Goal: Find specific fact

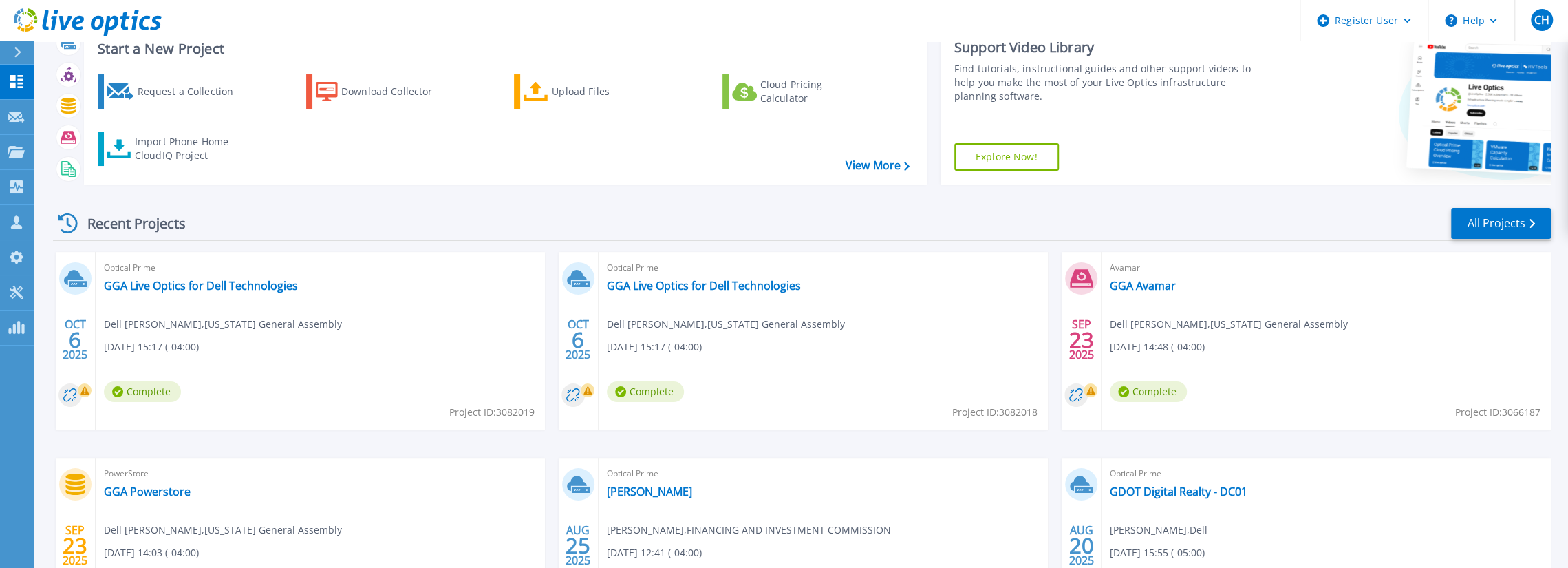
scroll to position [69, 0]
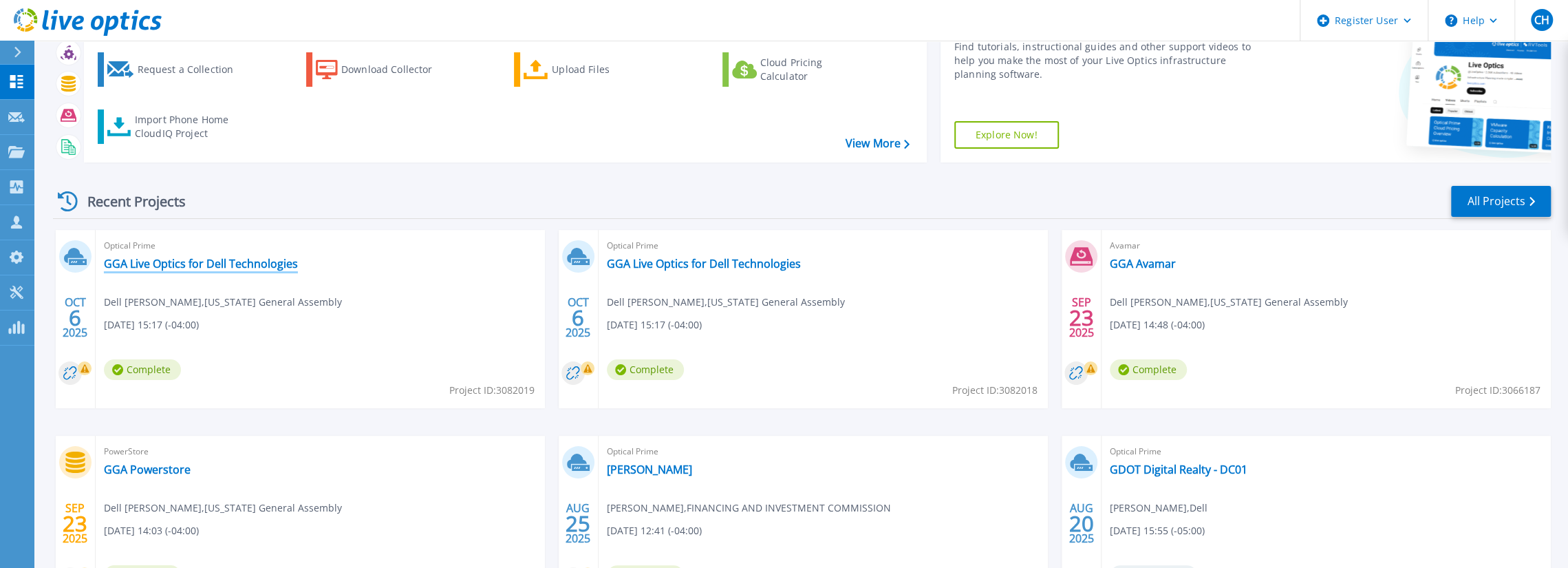
click at [253, 262] on link "GGA Live Optics for Dell Technologies" at bounding box center [200, 264] width 194 height 14
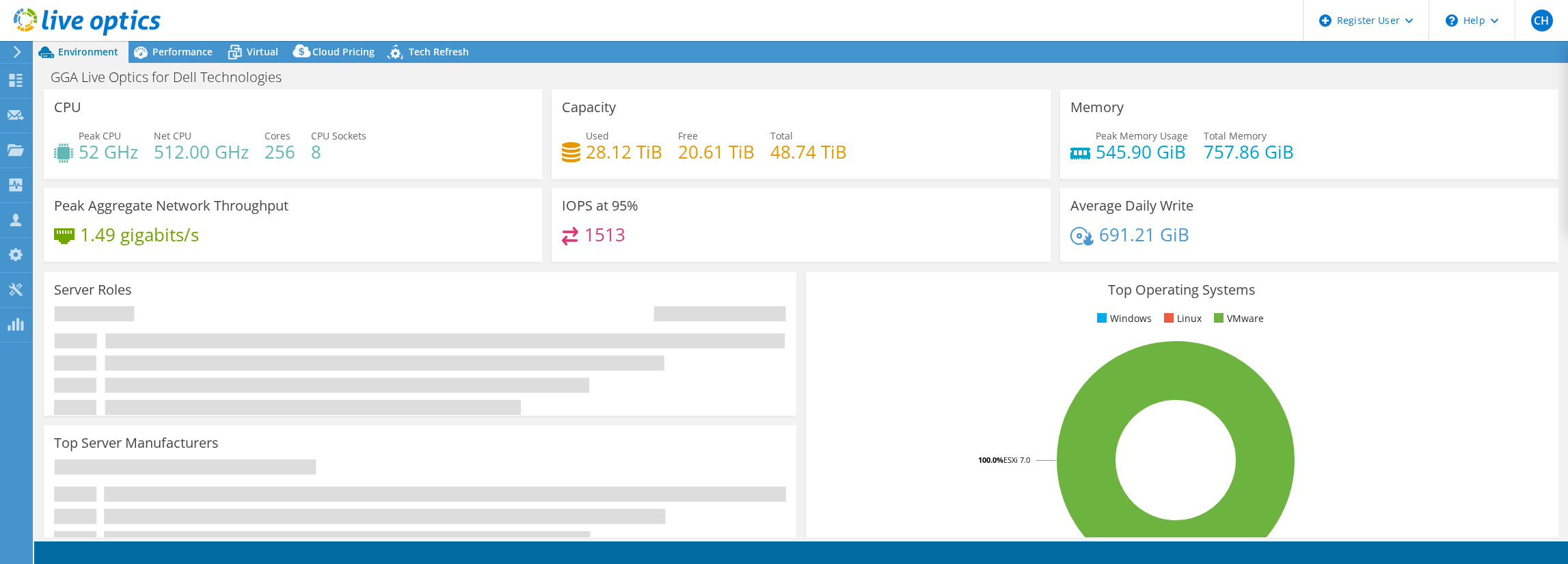
select select "USD"
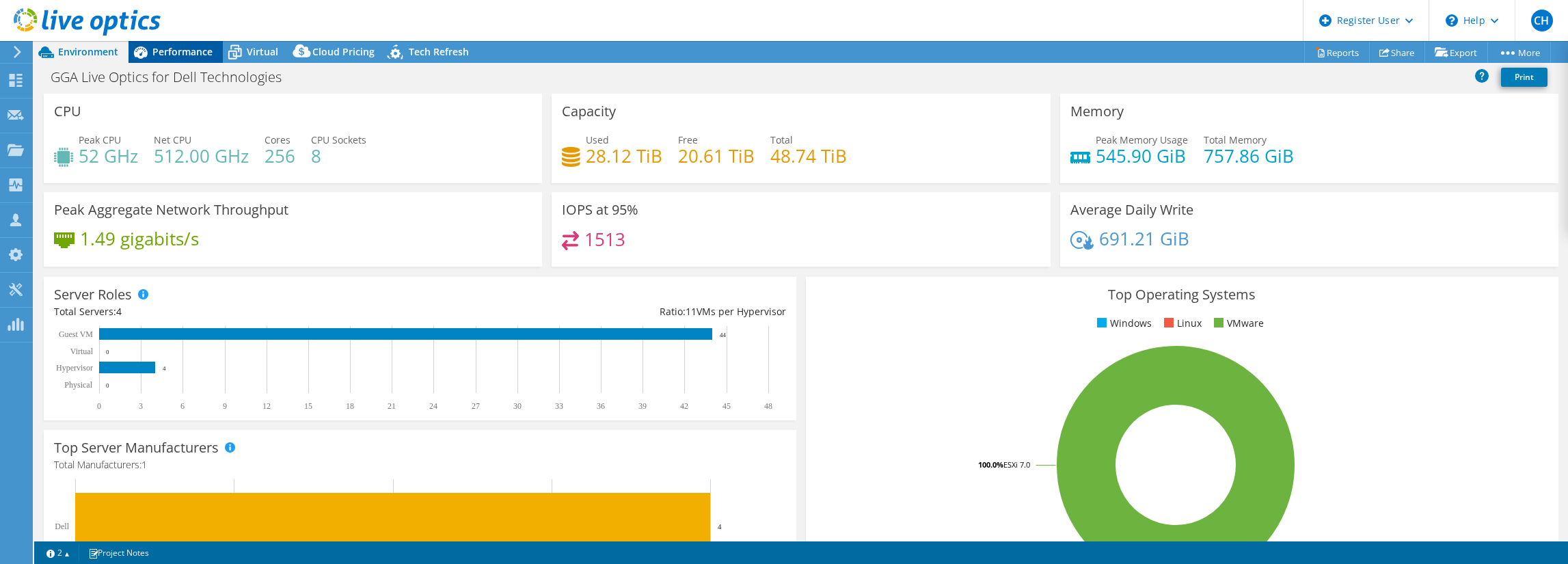
click at [187, 62] on div "Performance" at bounding box center [175, 52] width 95 height 22
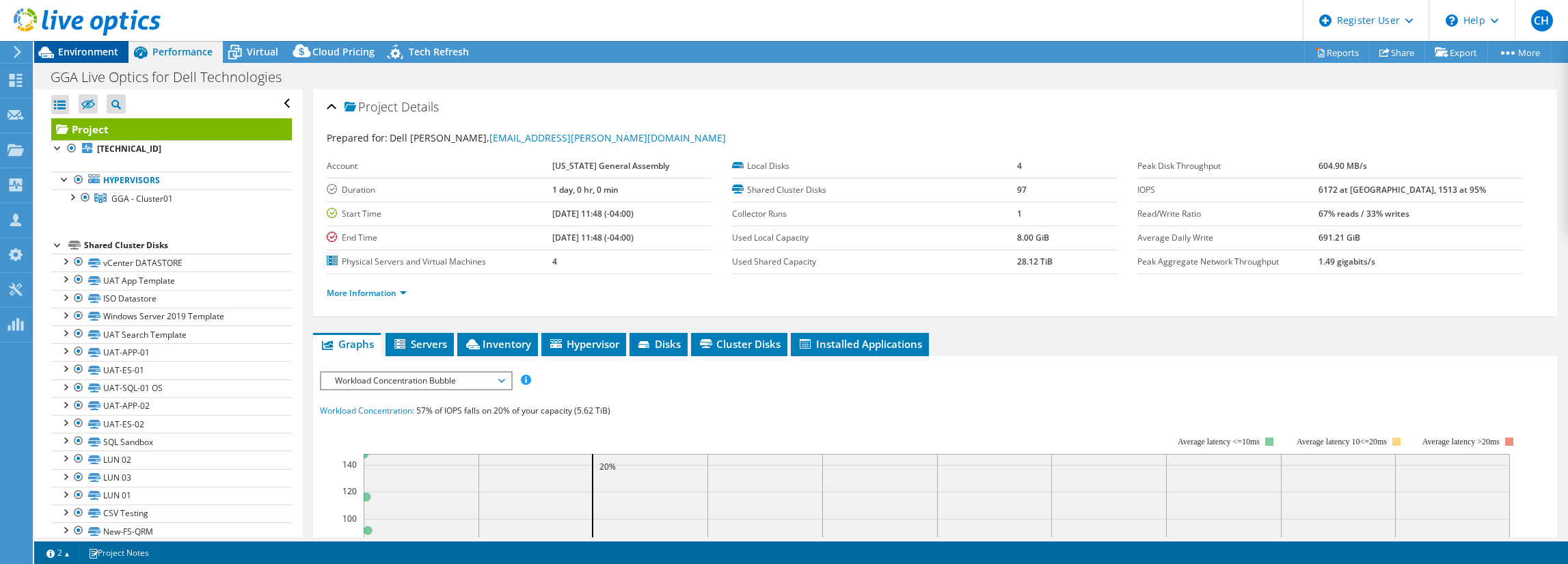
click at [106, 56] on span "Environment" at bounding box center [88, 51] width 60 height 13
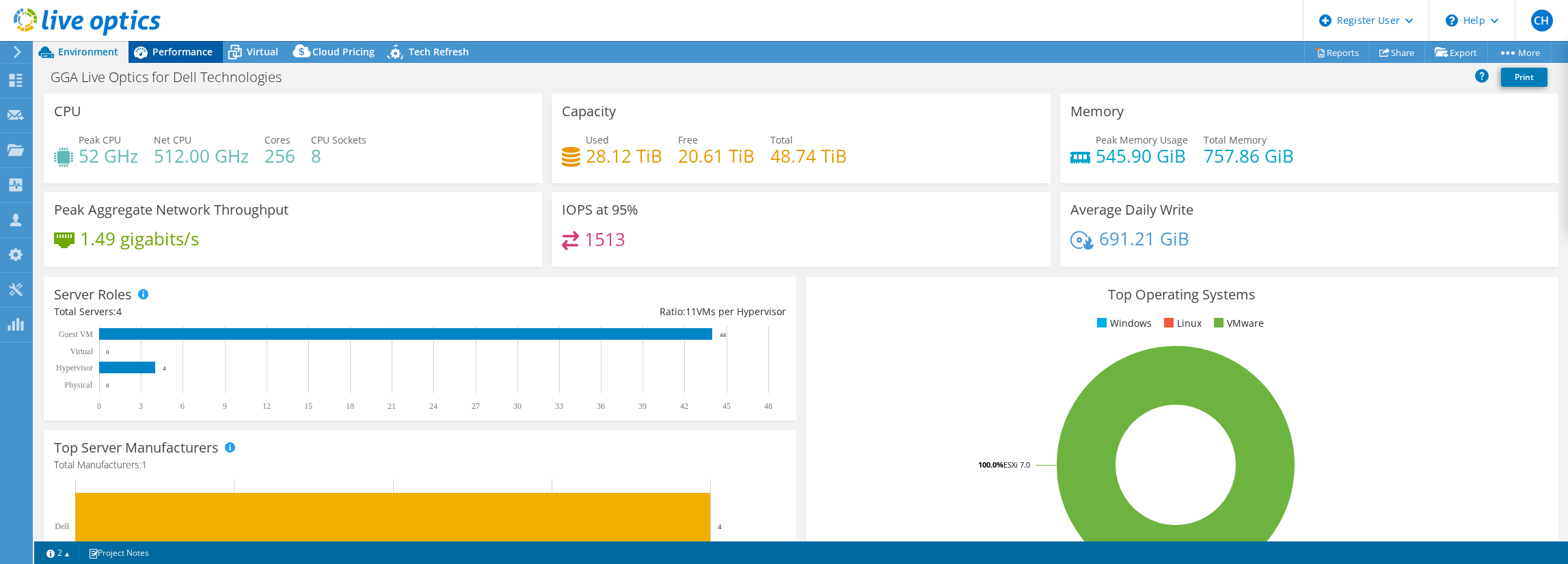
click at [155, 53] on span "Performance" at bounding box center [183, 51] width 60 height 13
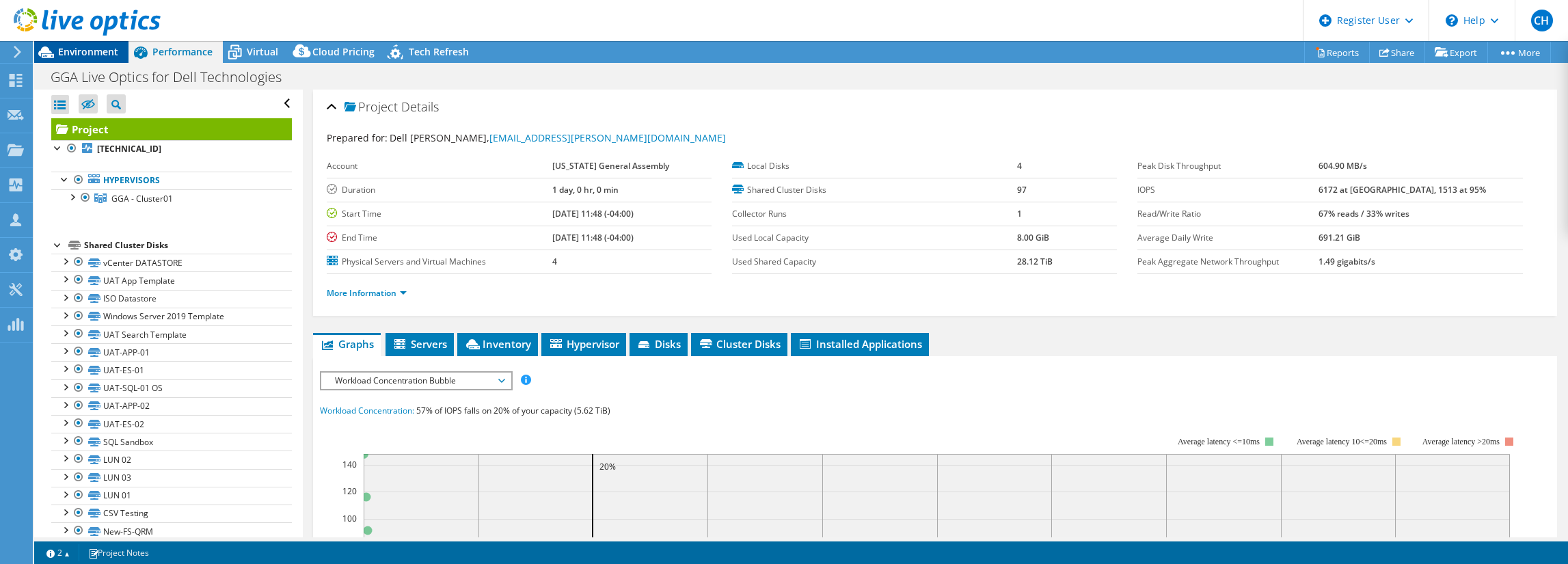
click at [92, 55] on span "Environment" at bounding box center [88, 51] width 60 height 13
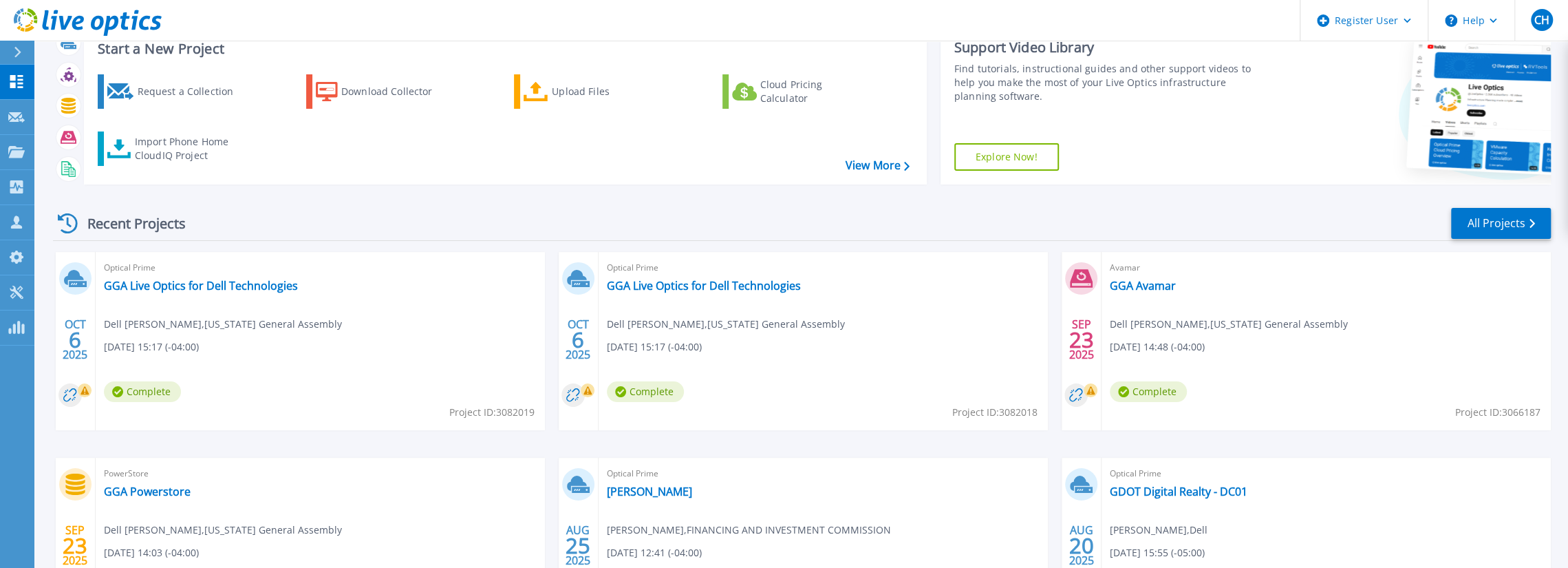
scroll to position [69, 0]
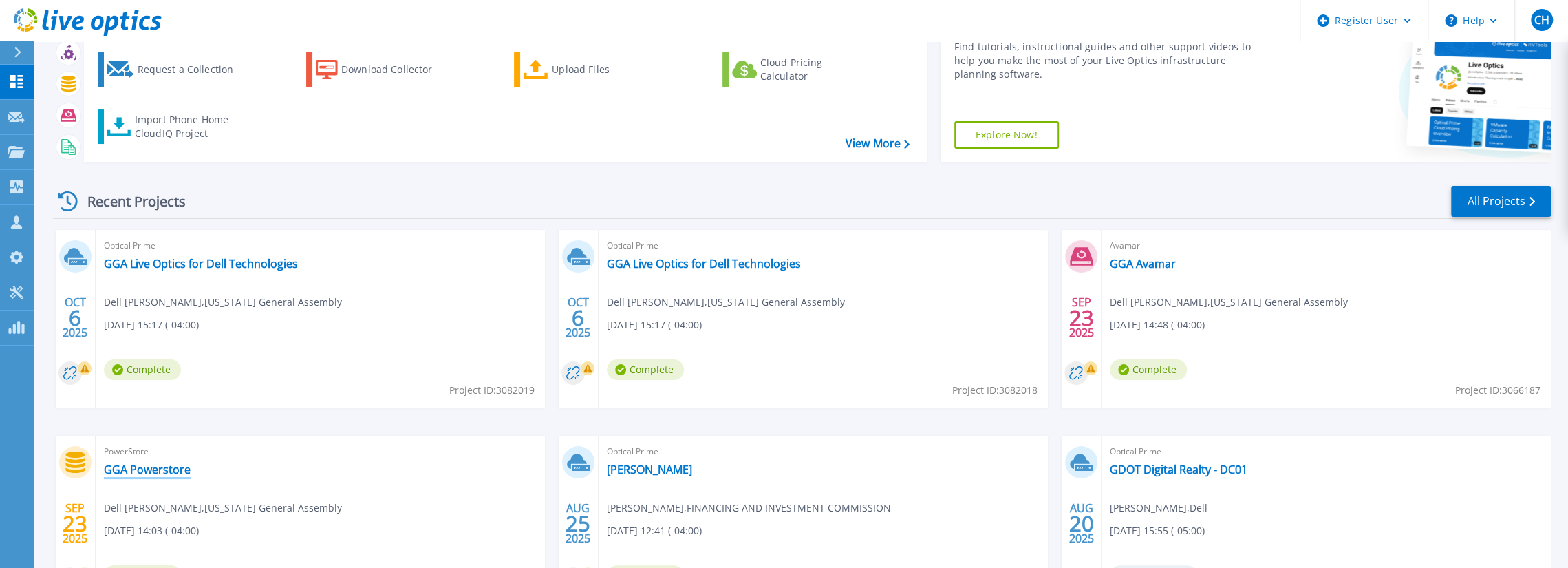
click at [171, 471] on link "GGA Powerstore" at bounding box center [147, 470] width 87 height 14
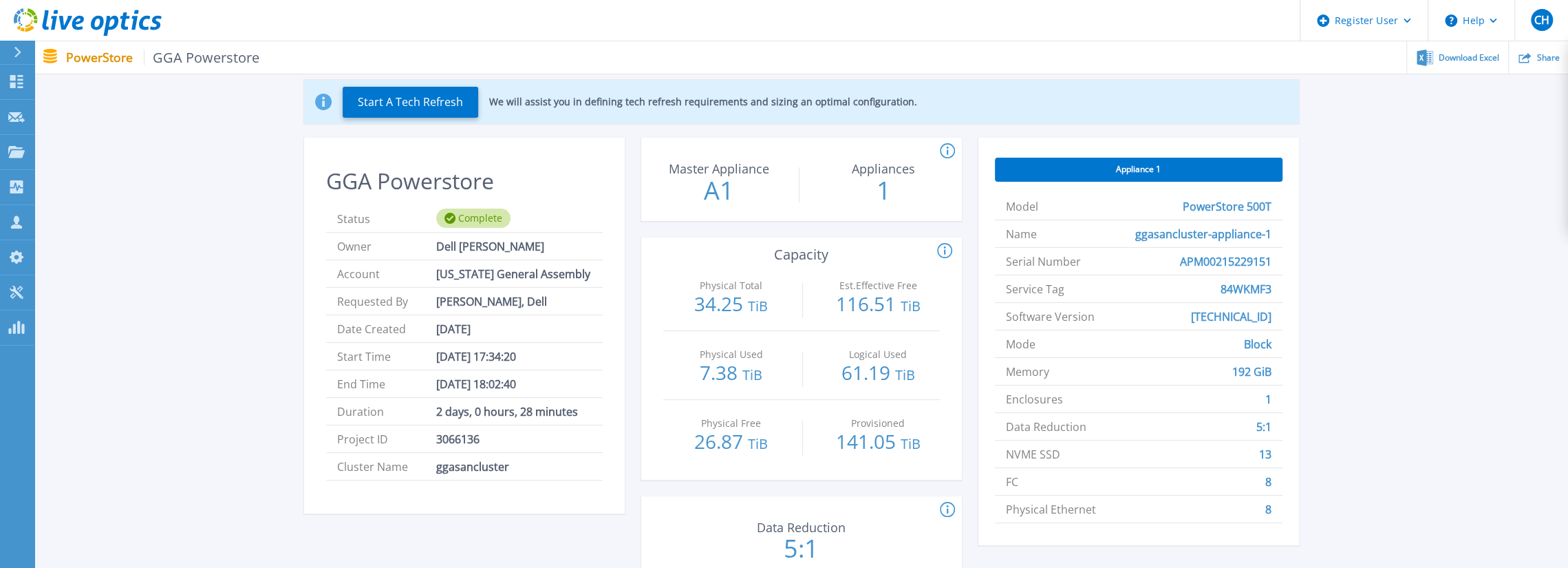
scroll to position [138, 0]
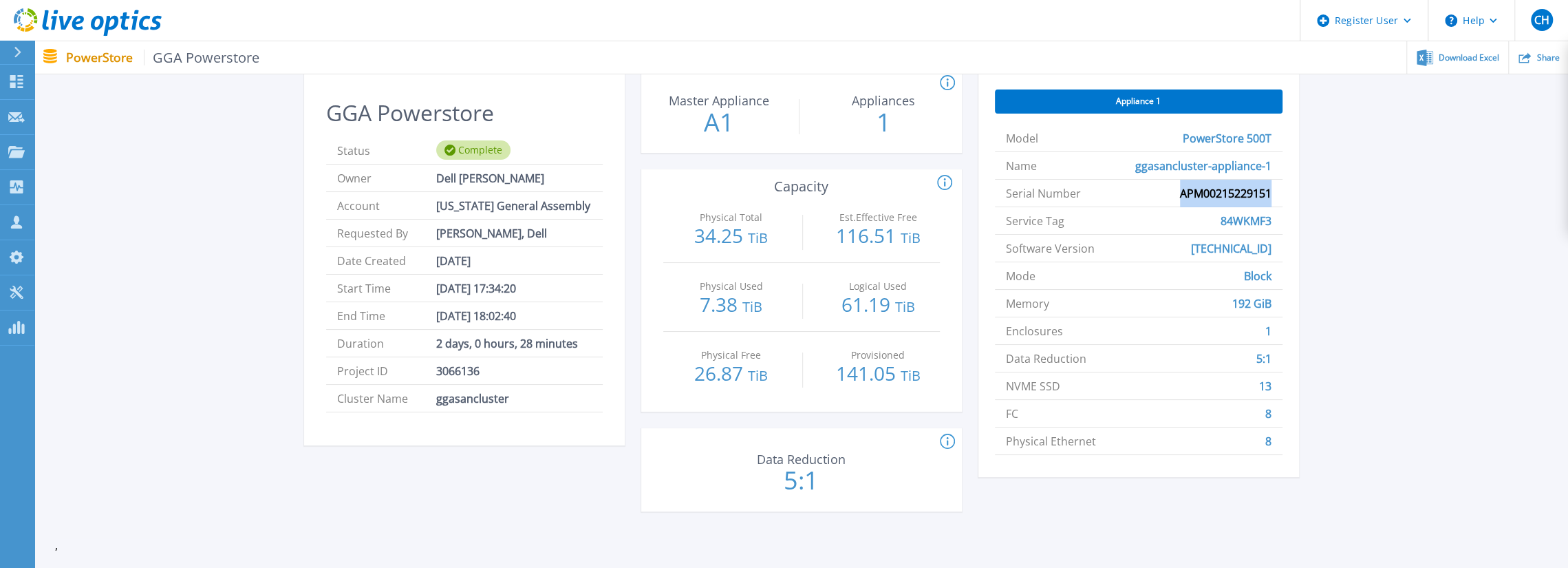
drag, startPoint x: 1175, startPoint y: 188, endPoint x: 1275, endPoint y: 189, distance: 100.0
click at [1275, 189] on li "Serial Number APM00215229151" at bounding box center [1139, 193] width 288 height 28
copy span "APM00215229151"
drag, startPoint x: 1268, startPoint y: 224, endPoint x: 1217, endPoint y: 229, distance: 51.2
click at [1217, 229] on li "Service Tag 84WKMF3" at bounding box center [1139, 221] width 288 height 28
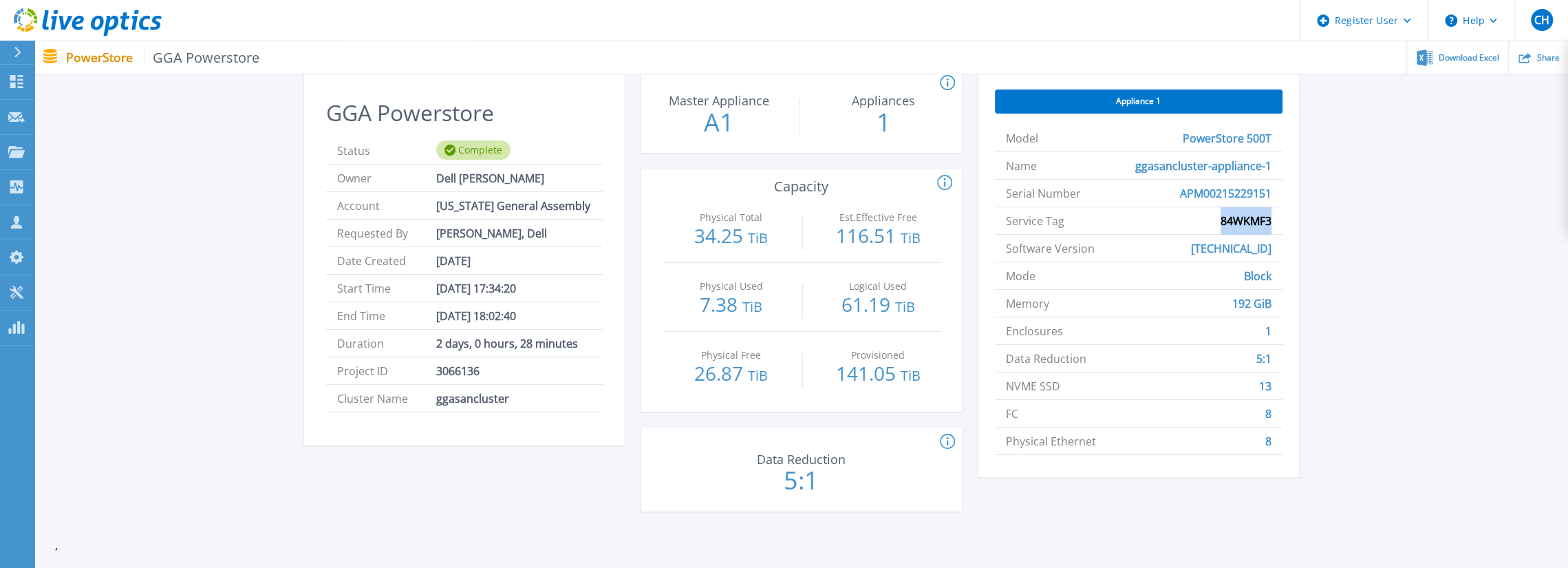
copy span "84WKMF3"
click at [950, 444] on icon at bounding box center [947, 442] width 15 height 16
click at [1036, 397] on rect at bounding box center [1038, 399] width 7 height 7
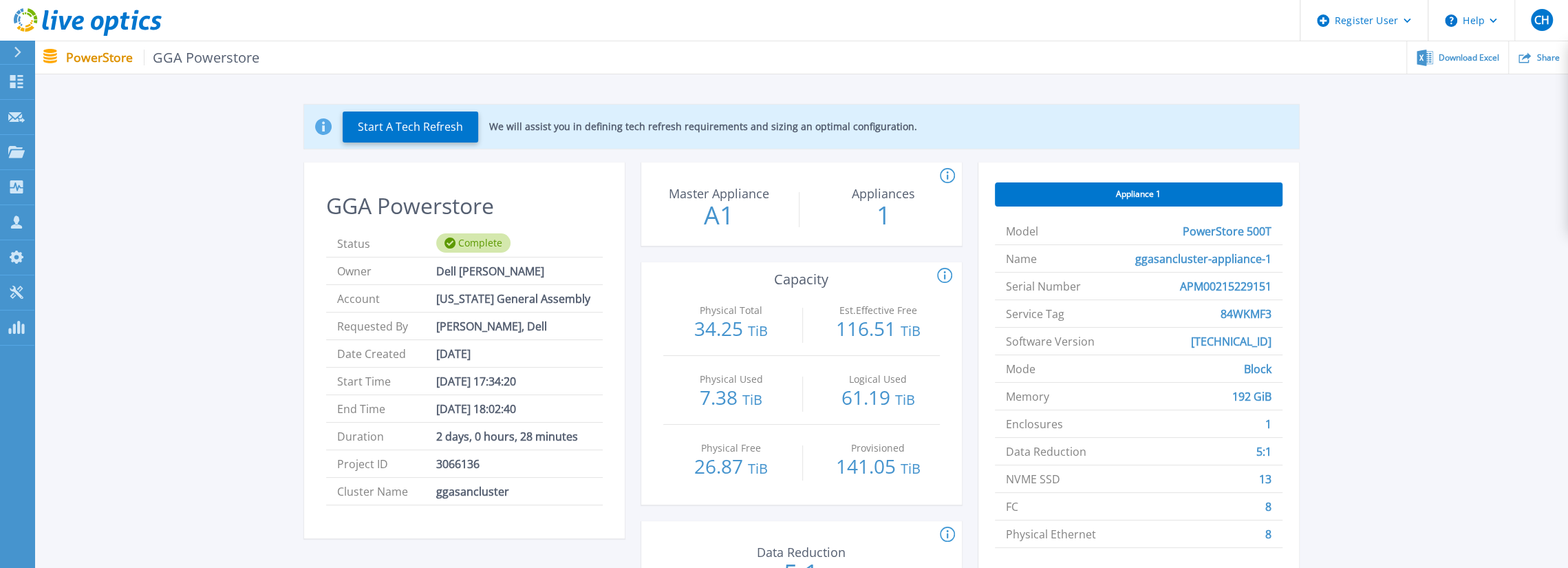
scroll to position [0, 0]
